Goal: Transaction & Acquisition: Purchase product/service

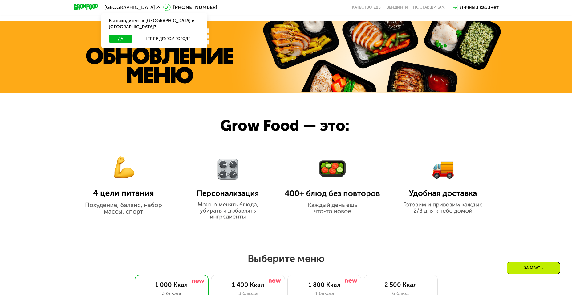
scroll to position [481, 0]
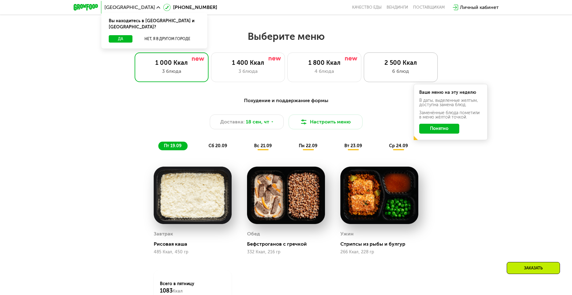
click at [394, 74] on div "6 блюд" at bounding box center [400, 70] width 61 height 7
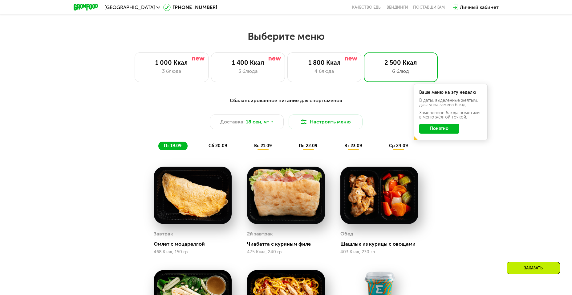
click at [447, 132] on button "Понятно" at bounding box center [439, 129] width 40 height 10
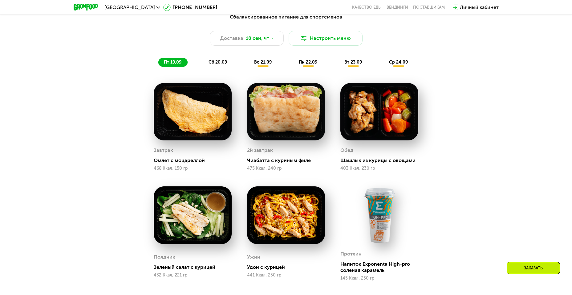
scroll to position [592, 0]
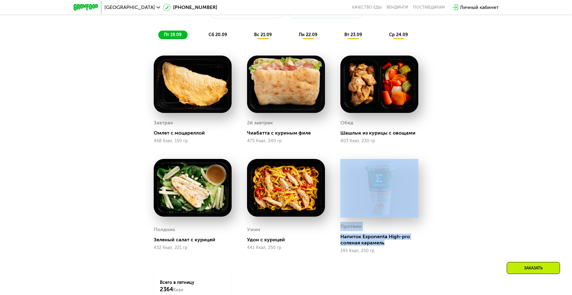
drag, startPoint x: 399, startPoint y: 244, endPoint x: 330, endPoint y: 259, distance: 70.1
click at [330, 259] on div "Завтрак Омлет с моцареллой 468 Ккал, 150 гр 2й завтрак Чиабатта с куриным филе …" at bounding box center [286, 189] width 280 height 282
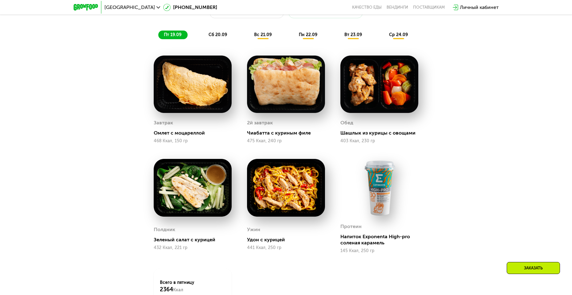
click at [414, 249] on div "Протеин Напиток Exponenta High-pro соленая карамель 145 Ккал, 250 гр" at bounding box center [379, 237] width 78 height 31
click at [542, 154] on div "Сбалансированное питание для спортсменов Доставка: [DATE] Настроить меню пт 19.…" at bounding box center [286, 169] width 572 height 385
click at [212, 39] on div "сб 20.09" at bounding box center [218, 35] width 30 height 9
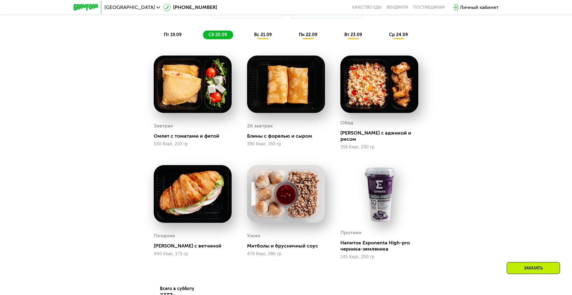
click at [260, 39] on div "вс 21.09" at bounding box center [263, 35] width 29 height 9
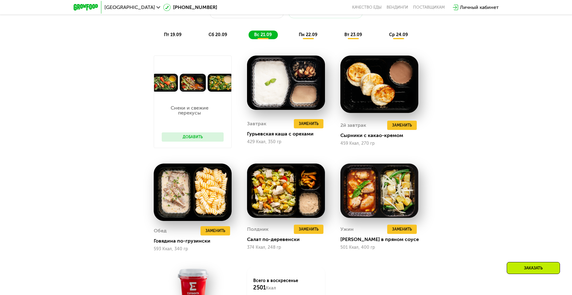
click at [313, 32] on div "Сбалансированное питание для спортсменов Доставка: [DATE] Настроить меню пт 19.…" at bounding box center [286, 12] width 365 height 53
click at [307, 37] on span "пн 22.09" at bounding box center [308, 34] width 18 height 5
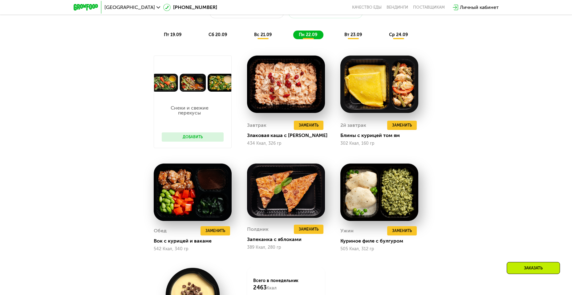
click at [267, 34] on span "вс 21.09" at bounding box center [263, 34] width 18 height 5
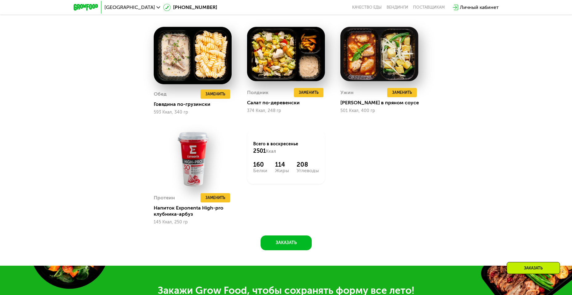
scroll to position [776, 0]
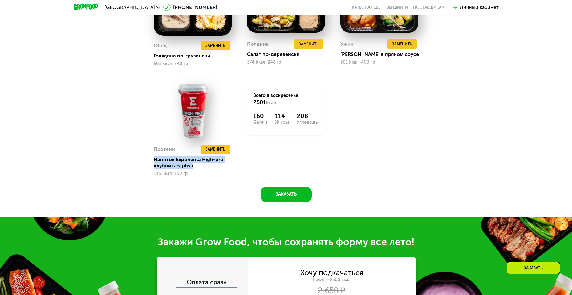
drag, startPoint x: 157, startPoint y: 165, endPoint x: 142, endPoint y: 164, distance: 15.7
click at [253, 177] on div "Всего в [DATE] 2501 Ккал 160 Белки 114 Жиры 208 Углеводы" at bounding box center [285, 128] width 93 height 109
click at [226, 151] on button "Заменить" at bounding box center [216, 149] width 30 height 9
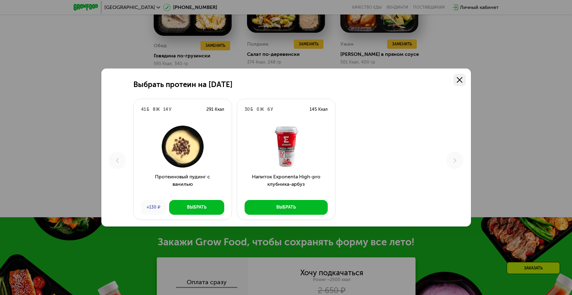
click at [456, 77] on link at bounding box center [460, 80] width 12 height 12
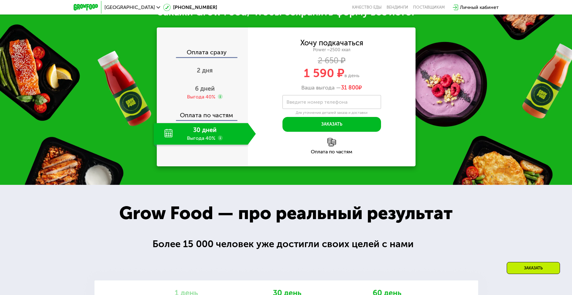
scroll to position [998, 0]
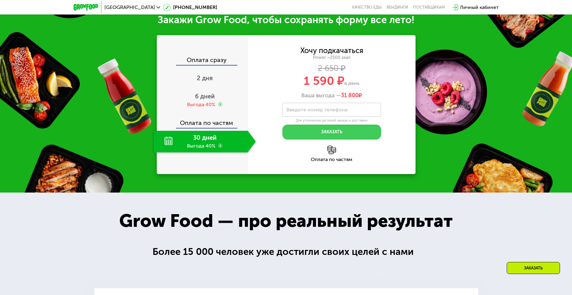
click at [335, 123] on div "Для уточнения деталей заказа и доставки" at bounding box center [332, 120] width 99 height 5
